Goal: Book appointment/travel/reservation

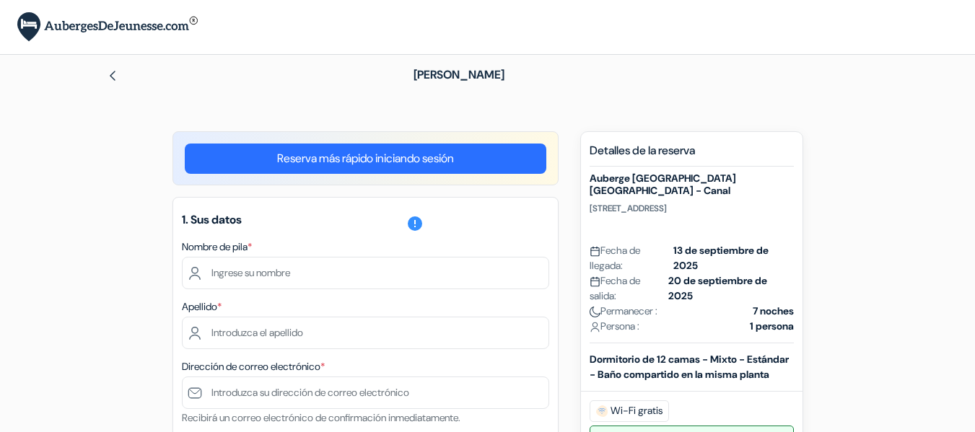
click at [377, 281] on input "text" at bounding box center [365, 273] width 367 height 32
type input "[PERSON_NAME]"
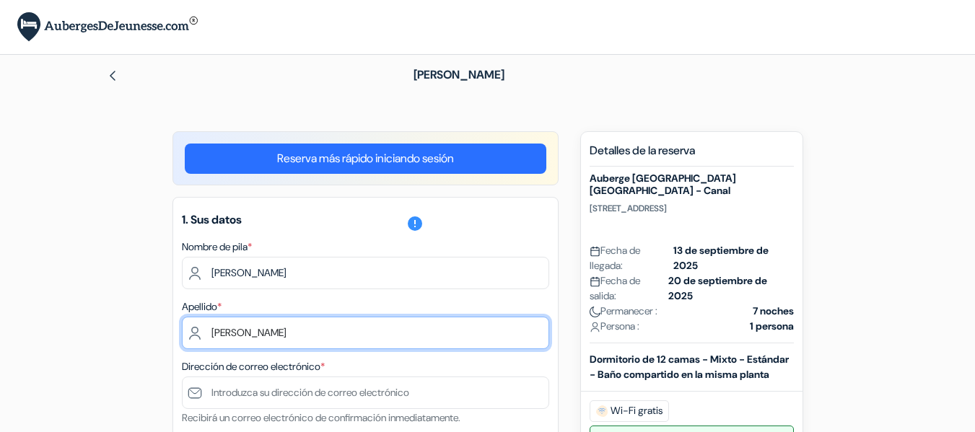
type input "[PERSON_NAME]"
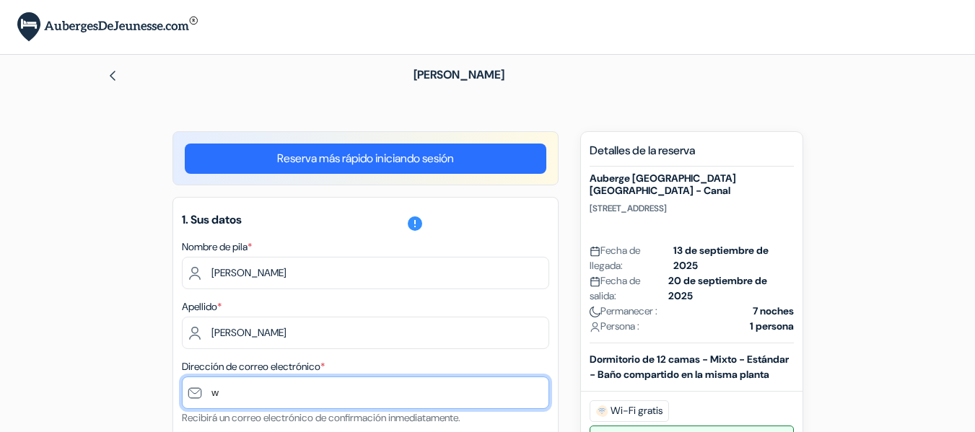
type input "[EMAIL_ADDRESS][DOMAIN_NAME]"
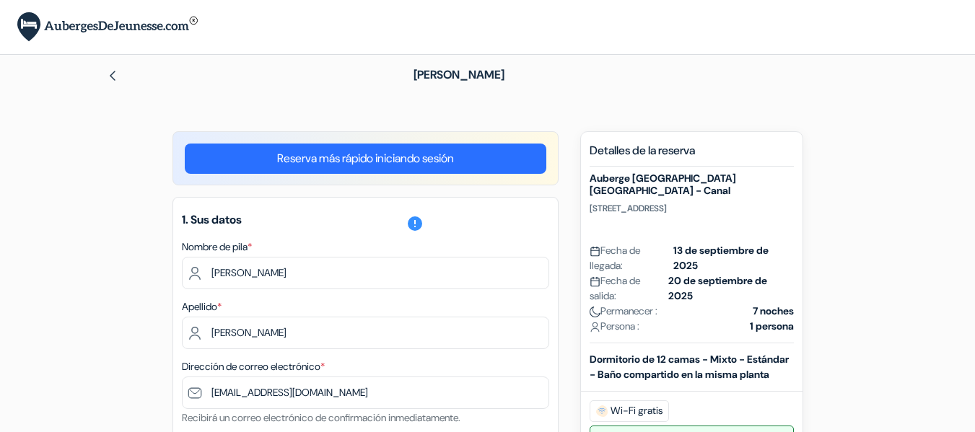
type input "[PHONE_NUMBER]"
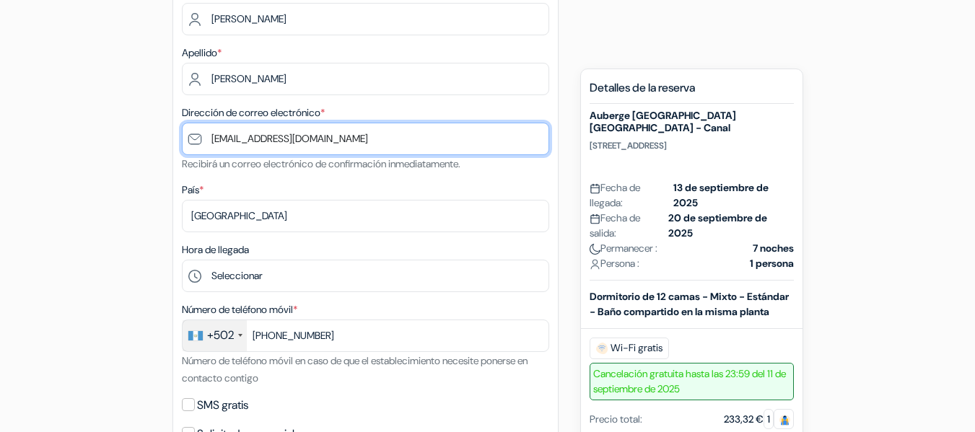
scroll to position [361, 0]
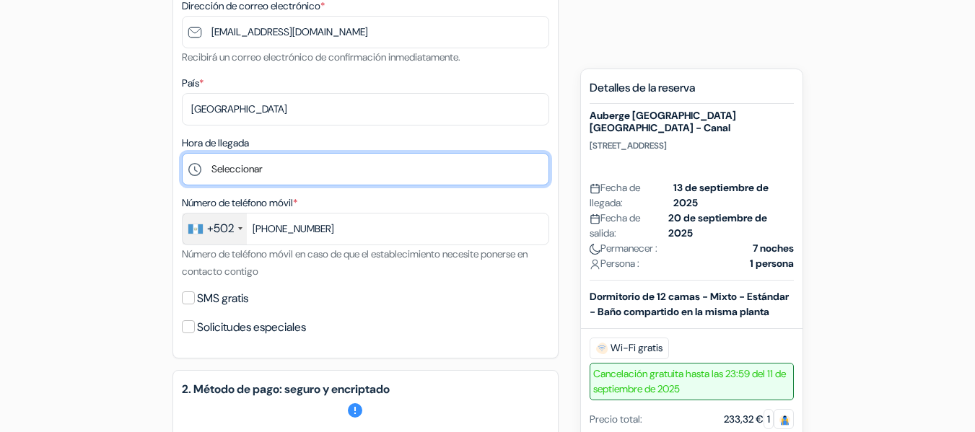
click at [269, 168] on select "Seleccionar 1:00 2:00 3:00 4:00 5:00 6:00 7:00 8:00 9:00 10:00 11:00 12:00 13:0…" at bounding box center [365, 169] width 367 height 32
select select "19"
click at [182, 154] on select "Seleccionar 1:00 2:00 3:00 4:00 5:00 6:00 7:00 8:00 9:00 10:00 11:00 12:00 13:0…" at bounding box center [365, 169] width 367 height 32
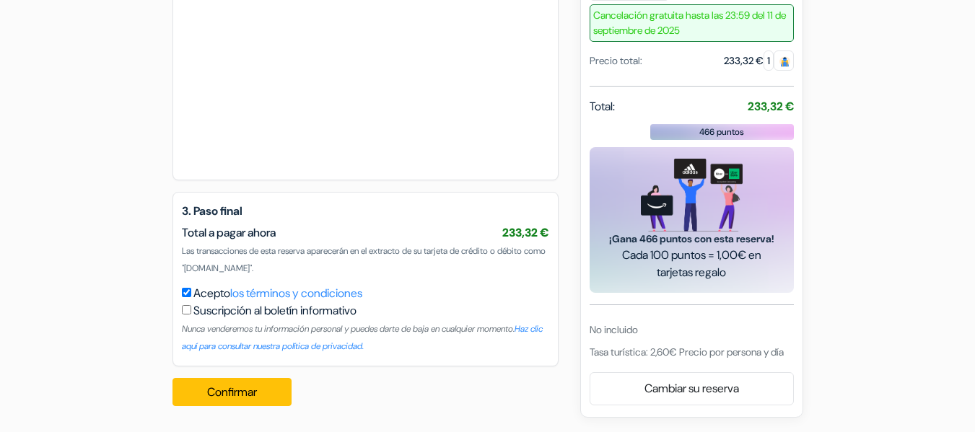
scroll to position [867, 0]
click at [214, 394] on font "Confirmar" at bounding box center [232, 392] width 50 height 15
